Goal: Task Accomplishment & Management: Manage account settings

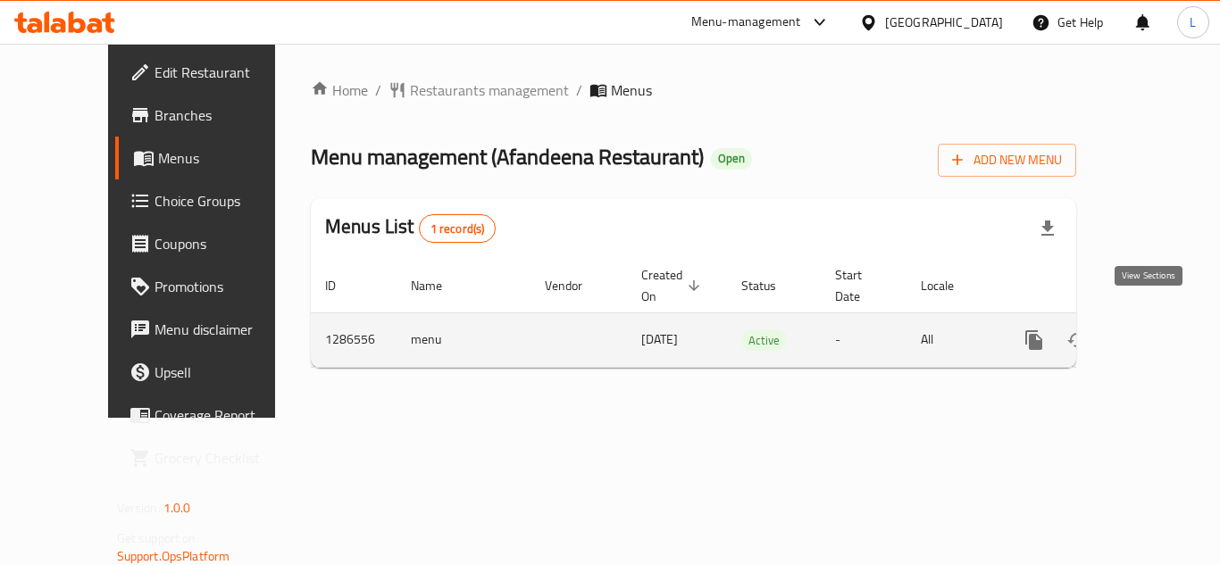
click at [1152, 330] on icon "enhanced table" at bounding box center [1162, 340] width 21 height 21
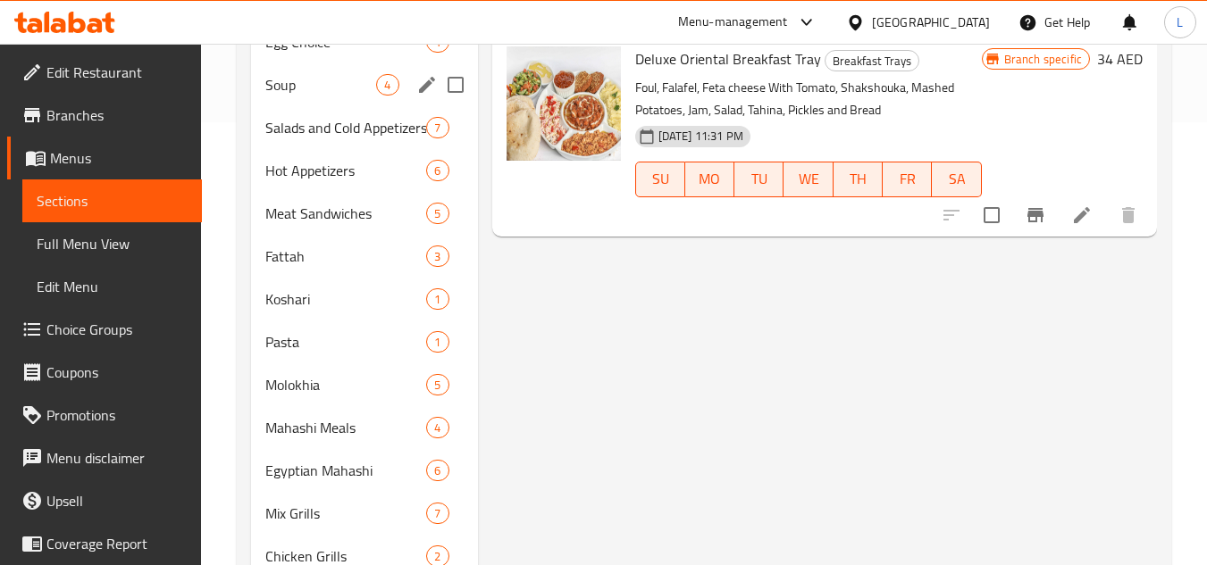
scroll to position [447, 0]
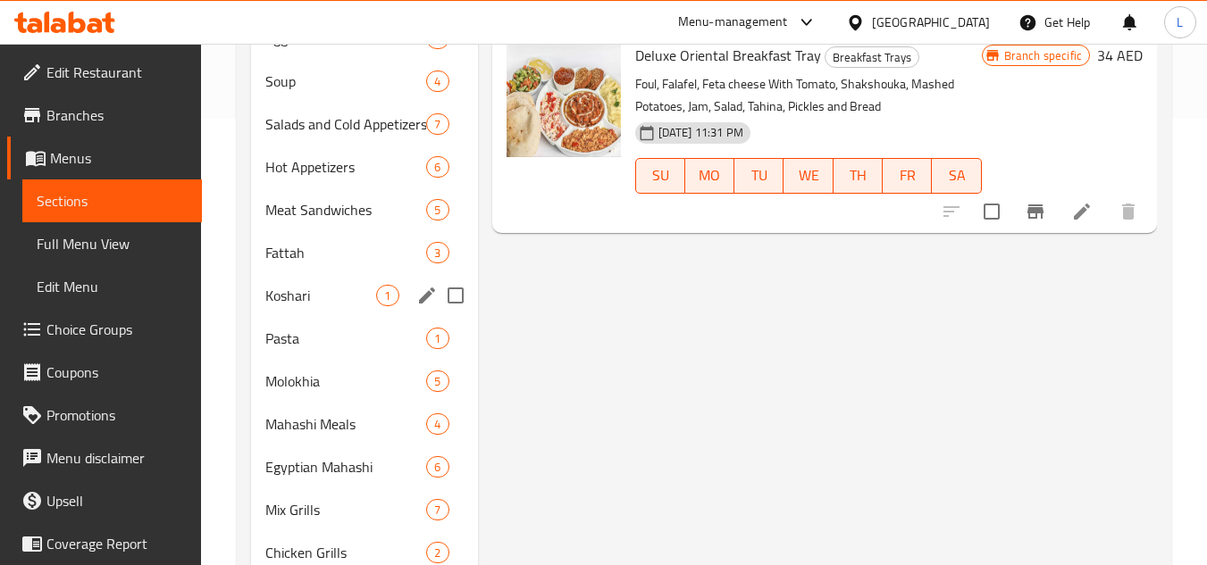
click at [332, 301] on span "Koshari" at bounding box center [320, 295] width 111 height 21
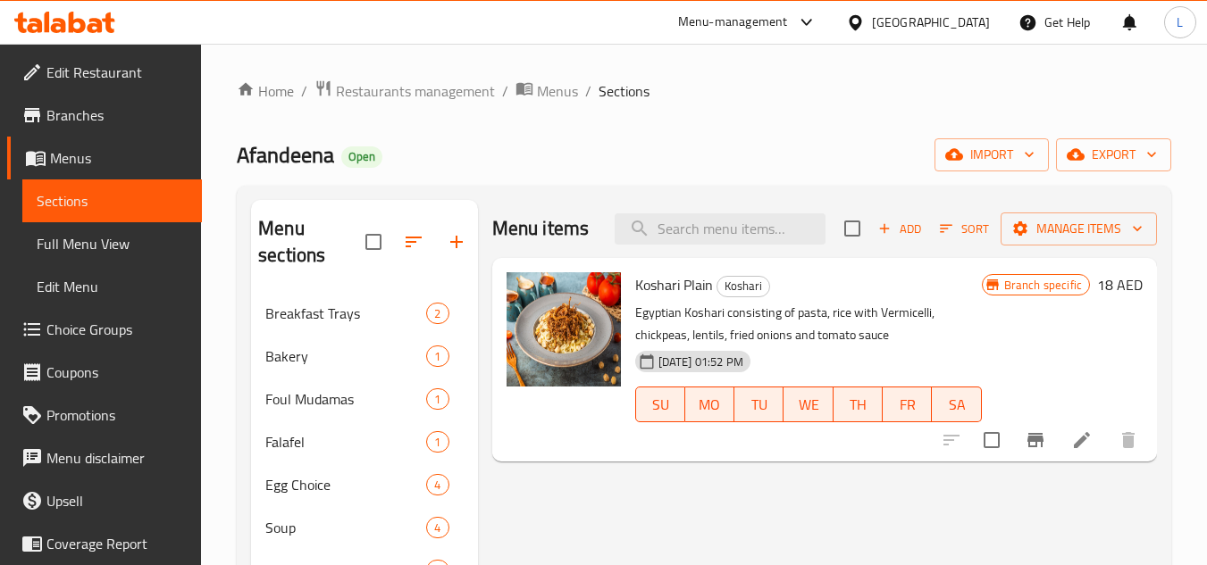
click at [1109, 281] on h6 "18 AED" at bounding box center [1120, 284] width 46 height 25
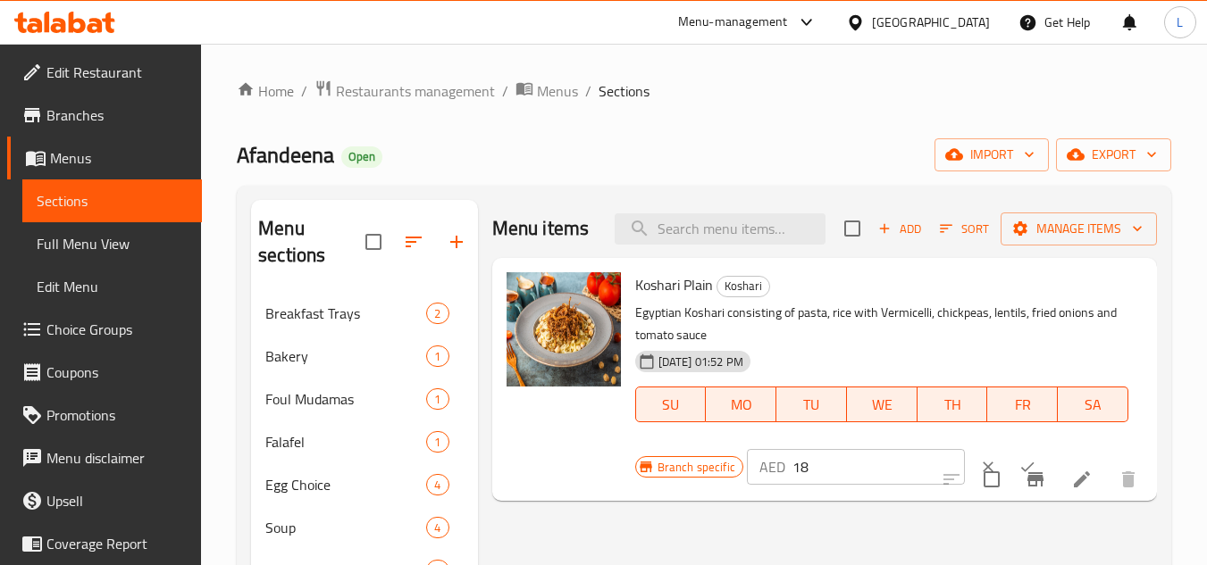
click at [1105, 320] on p "Egyptian Koshari consisting of pasta, rice with Vermicelli, chickpeas, lentils,…" at bounding box center [881, 324] width 493 height 45
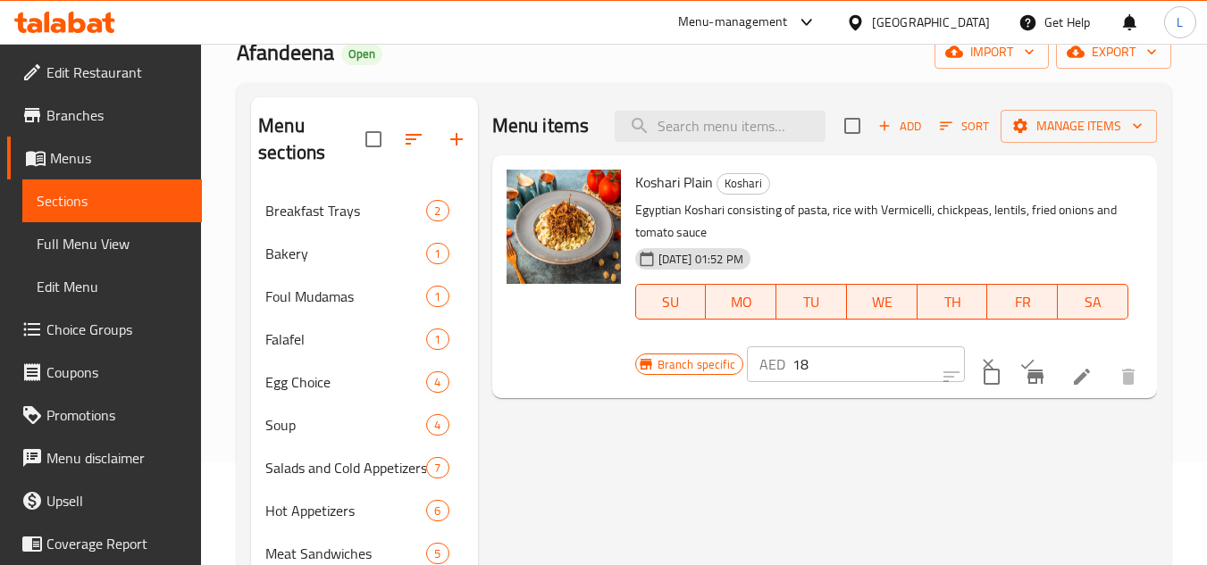
scroll to position [102, 0]
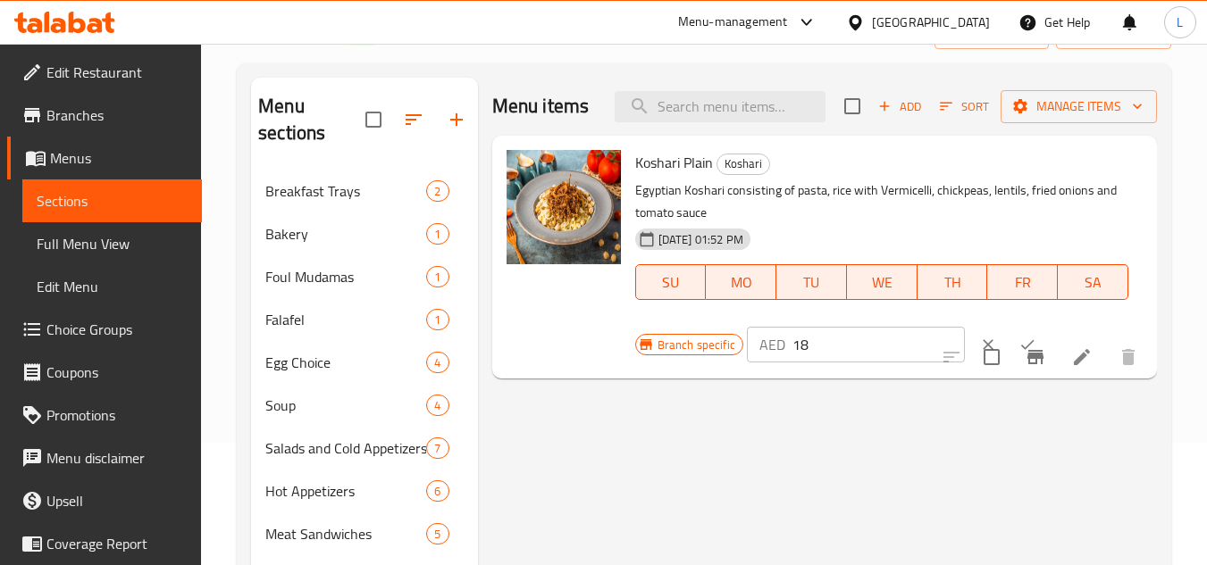
scroll to position [0, 0]
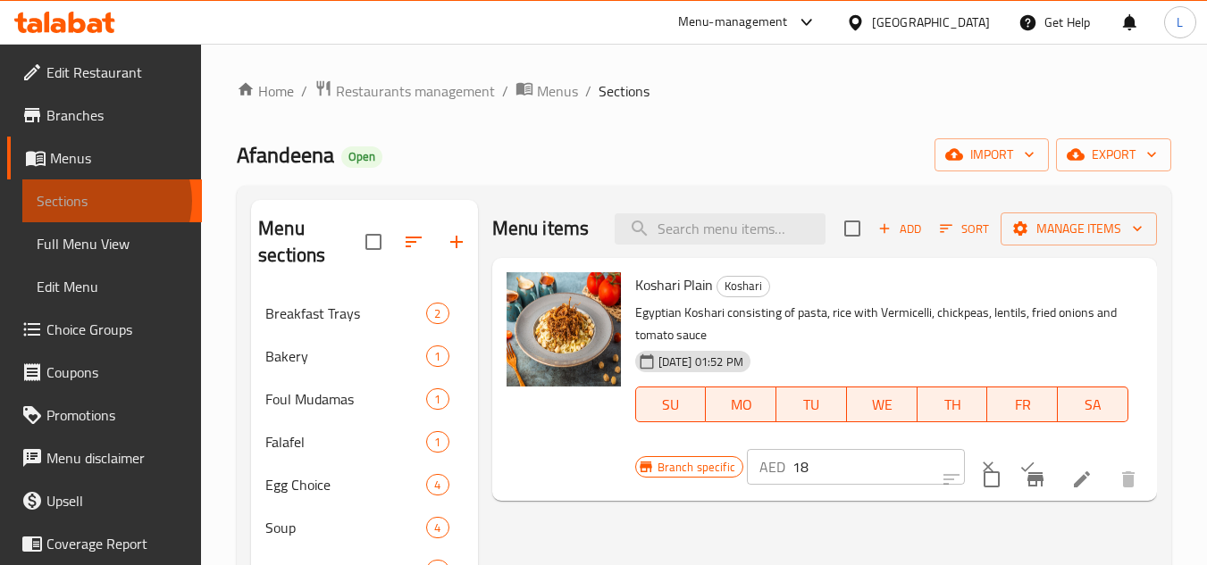
click at [104, 201] on span "Sections" at bounding box center [112, 200] width 151 height 21
